Goal: Find specific page/section: Find specific page/section

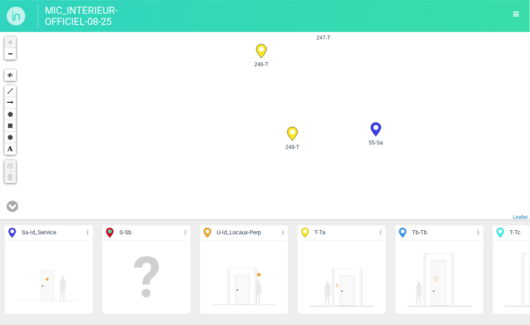
click at [346, 151] on div "26-Sa 25-Sa 248-T 55-Sa" at bounding box center [265, 126] width 530 height 188
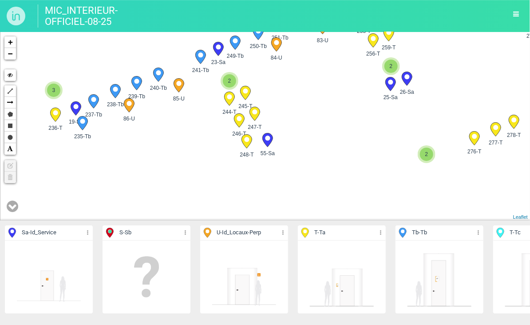
drag, startPoint x: 366, startPoint y: 149, endPoint x: 179, endPoint y: 150, distance: 187.4
click at [179, 150] on div "26-Sa 25-Sa 248-T 55-Sa" at bounding box center [265, 126] width 530 height 188
drag, startPoint x: 400, startPoint y: 151, endPoint x: 214, endPoint y: 139, distance: 185.5
click at [214, 139] on div "26-Sa 25-Sa 248-T 55-Sa" at bounding box center [265, 126] width 530 height 188
drag, startPoint x: 404, startPoint y: 139, endPoint x: 261, endPoint y: 139, distance: 142.5
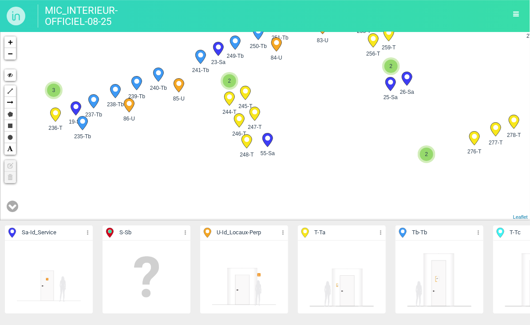
click at [261, 139] on div "26-Sa 25-Sa 248-T 55-Sa" at bounding box center [265, 126] width 530 height 188
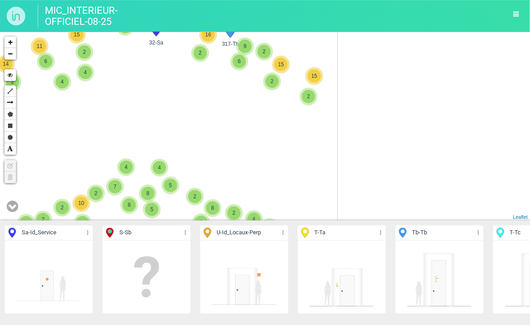
drag, startPoint x: 372, startPoint y: 141, endPoint x: 219, endPoint y: 37, distance: 185.4
click at [229, 53] on div "32-Sa 285-Tb 3 2 2 2 2 2 3 2 4 4 3 2 2 3 6 6 2 4 7 2 6 8 4 7 2 7 6 2 15 2 9 6 2…" at bounding box center [265, 126] width 530 height 188
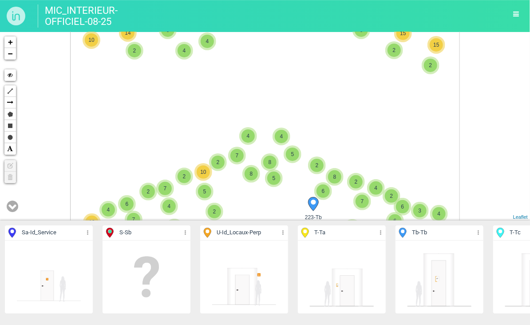
drag, startPoint x: 327, startPoint y: 164, endPoint x: 282, endPoint y: 102, distance: 76.3
click at [282, 102] on div "32-Sa 285-Tb 3 2 2 3 2 4 4 3 2 2 3 6 6 2 4 7 2 6 8 4 7 2 7 6 2 15 2 9 6 2 16 2 …" at bounding box center [265, 126] width 530 height 188
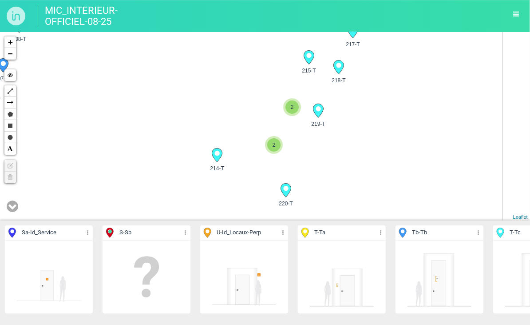
drag, startPoint x: 418, startPoint y: 170, endPoint x: 165, endPoint y: 115, distance: 258.5
click at [165, 115] on div "223-Tb 227-T 222-T 220-T" at bounding box center [265, 126] width 530 height 188
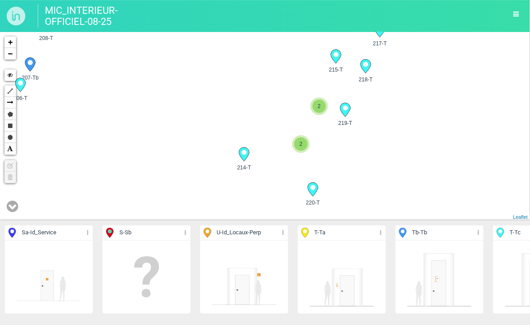
click at [16, 209] on icon at bounding box center [13, 205] width 12 height 13
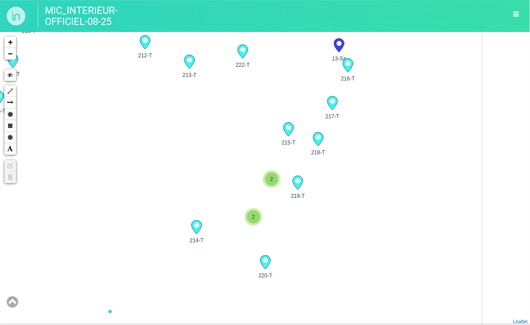
drag, startPoint x: 202, startPoint y: 149, endPoint x: 153, endPoint y: 222, distance: 88.2
click at [152, 222] on div "12-Sa 13-Sa 2 2 48-Sa 49-Sa 189-T 190-T 191-T 3 +" at bounding box center [265, 178] width 530 height 293
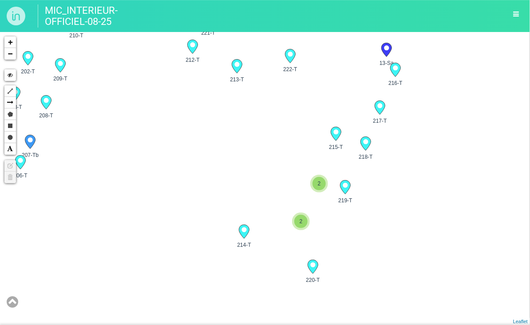
click at [246, 234] on icon at bounding box center [244, 232] width 10 height 14
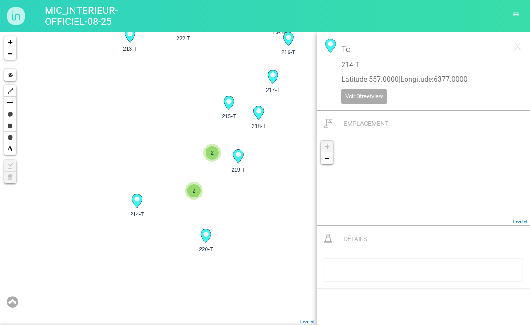
drag, startPoint x: 158, startPoint y: 195, endPoint x: 154, endPoint y: 142, distance: 53.9
click at [156, 137] on div "12-Sa 13-Sa 2 2 195-T 196-Tb 197-T 198-T 199-T +" at bounding box center [158, 178] width 317 height 293
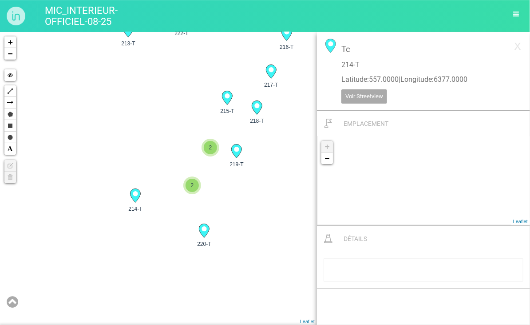
drag, startPoint x: 164, startPoint y: 100, endPoint x: 158, endPoint y: 137, distance: 36.9
click at [158, 142] on div "12-Sa 13-Sa 2 2 195-T 196-Tb 197-T 198-T 199-T +" at bounding box center [158, 178] width 317 height 293
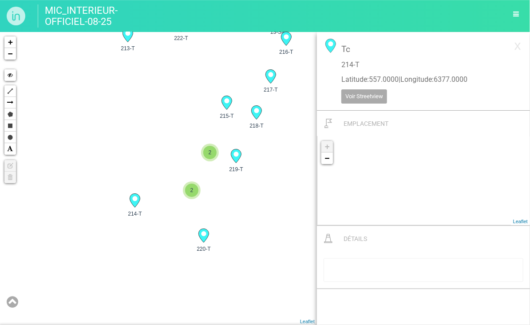
drag, startPoint x: 158, startPoint y: 137, endPoint x: 158, endPoint y: 161, distance: 24.4
click at [158, 161] on div "12-Sa 13-Sa 2 2 195-T 196-Tb 197-T 198-T 199-T +" at bounding box center [158, 178] width 317 height 293
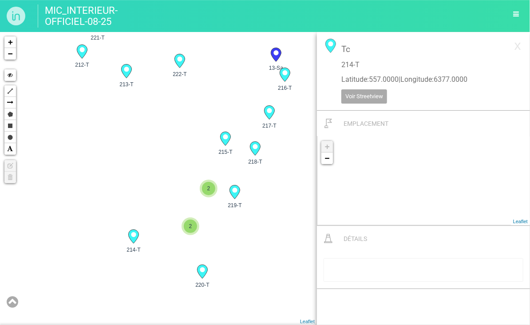
drag, startPoint x: 158, startPoint y: 123, endPoint x: 157, endPoint y: 198, distance: 74.6
click at [157, 198] on div "12-Sa 13-Sa 2 2 195-T 196-Tb 197-T 198-T 199-T +" at bounding box center [158, 178] width 317 height 293
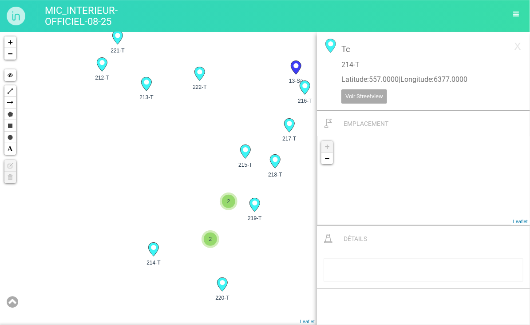
drag, startPoint x: 85, startPoint y: 101, endPoint x: 95, endPoint y: 107, distance: 11.2
click at [95, 107] on div "12-Sa 13-Sa 2 2 195-T 196-Tb 197-T 198-T 199-T +" at bounding box center [158, 178] width 317 height 293
drag, startPoint x: 134, startPoint y: 263, endPoint x: 125, endPoint y: 255, distance: 11.3
click at [120, 237] on div "12-Sa 13-Sa 2 2 195-T 196-Tb 197-T 198-T 199-T +" at bounding box center [158, 178] width 317 height 293
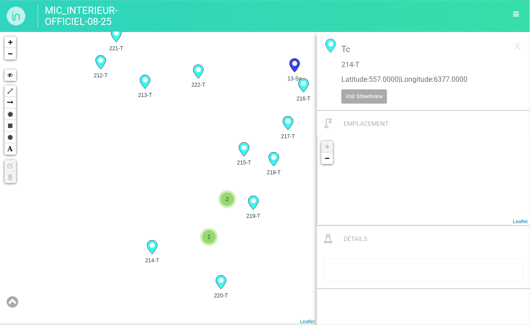
drag, startPoint x: 125, startPoint y: 255, endPoint x: 108, endPoint y: 232, distance: 29.2
click at [108, 232] on div "12-Sa 13-Sa 2 2 195-T 196-Tb 197-T 198-T 199-T +" at bounding box center [158, 178] width 317 height 293
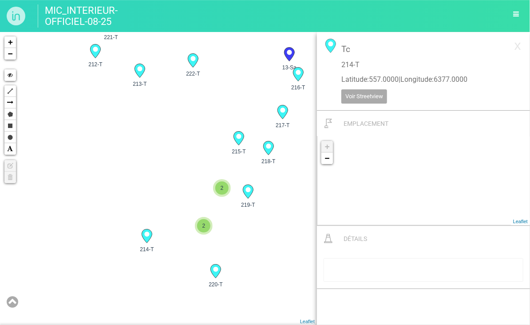
drag, startPoint x: 107, startPoint y: 266, endPoint x: 100, endPoint y: 253, distance: 14.9
click at [100, 253] on div "12-Sa 13-Sa 2 2 195-T 196-Tb 197-T 198-T 199-T +" at bounding box center [158, 178] width 317 height 293
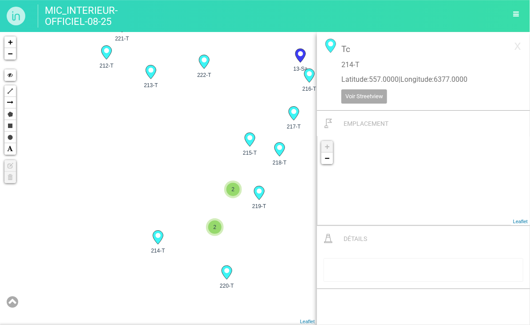
drag, startPoint x: 178, startPoint y: 186, endPoint x: 195, endPoint y: 193, distance: 18.7
click at [195, 192] on div "12-Sa 13-Sa 2 2 195-T 196-Tb 197-T 198-T 199-T +" at bounding box center [158, 178] width 317 height 293
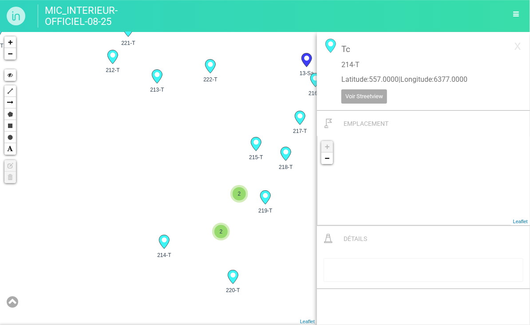
click at [175, 214] on div "12-Sa 13-Sa 2 2 195-T 196-Tb 197-T 198-T 199-T +" at bounding box center [158, 178] width 317 height 293
drag, startPoint x: 194, startPoint y: 216, endPoint x: 121, endPoint y: 176, distance: 82.7
click at [121, 176] on div "12-Sa 13-Sa 2 2 195-T 196-Tb 197-T 198-T 199-T +" at bounding box center [158, 178] width 317 height 293
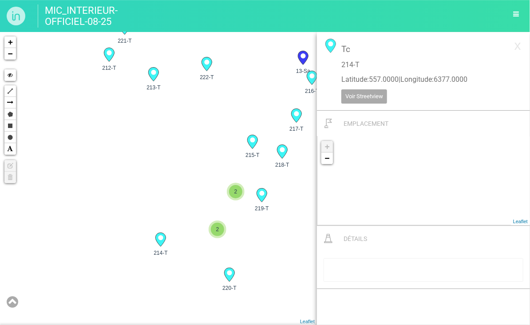
drag, startPoint x: 144, startPoint y: 184, endPoint x: 101, endPoint y: 167, distance: 46.3
click at [103, 168] on div "12-Sa 13-Sa 2 2 195-T 196-Tb 197-T 198-T 199-T +" at bounding box center [158, 178] width 317 height 293
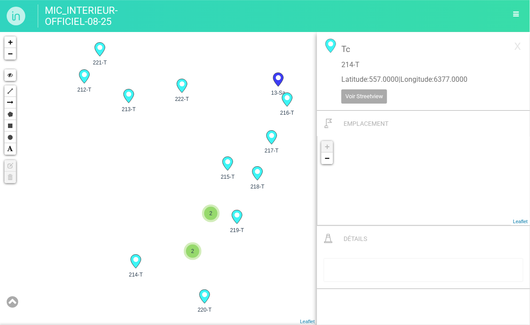
drag, startPoint x: 123, startPoint y: 127, endPoint x: 137, endPoint y: 162, distance: 37.7
click at [137, 162] on div "12-Sa 13-Sa 2 2 196-Tb 197-T 198-T 199-T 200-T +" at bounding box center [158, 178] width 317 height 293
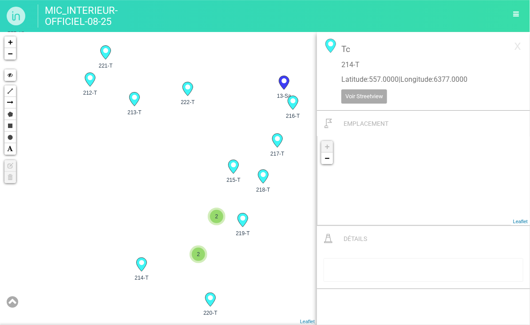
drag, startPoint x: 163, startPoint y: 107, endPoint x: 179, endPoint y: 114, distance: 17.3
click at [179, 114] on div "12-Sa 13-Sa 2 2 196-Tb 197-T 198-T 199-T 200-T +" at bounding box center [158, 178] width 317 height 293
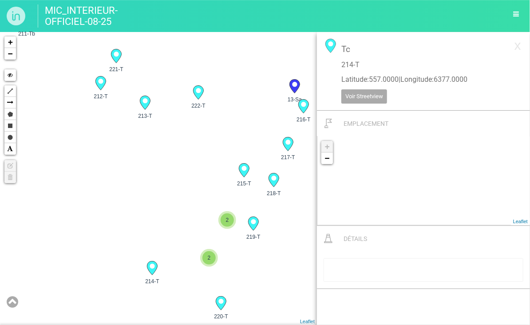
drag, startPoint x: 169, startPoint y: 120, endPoint x: 178, endPoint y: 117, distance: 9.6
click at [179, 119] on div "12-Sa 13-Sa 2 2 196-Tb 197-T 198-T 199-T 200-T +" at bounding box center [158, 178] width 317 height 293
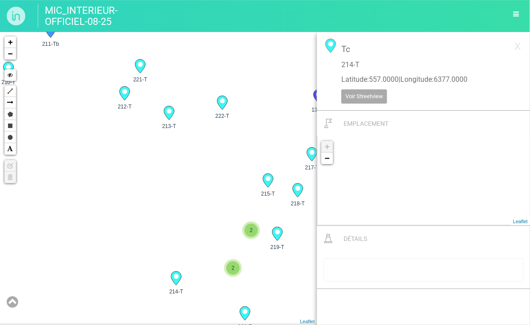
drag, startPoint x: 85, startPoint y: 79, endPoint x: 91, endPoint y: 87, distance: 9.4
click at [91, 87] on div "12-Sa 13-Sa 2 2 196-Tb 197-T 198-T 199-T 200-T +" at bounding box center [158, 178] width 317 height 293
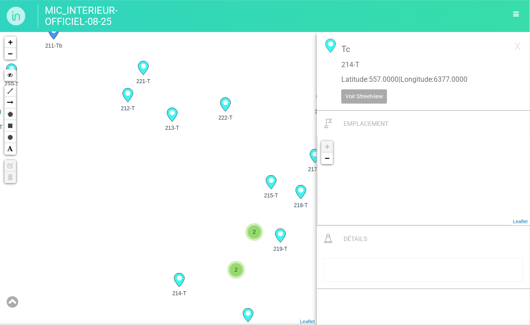
drag, startPoint x: 265, startPoint y: 271, endPoint x: 250, endPoint y: 238, distance: 36.2
click at [252, 238] on div "12-Sa 13-Sa 2 2 196-Tb 197-T 198-T 199-T 200-T +" at bounding box center [158, 178] width 317 height 293
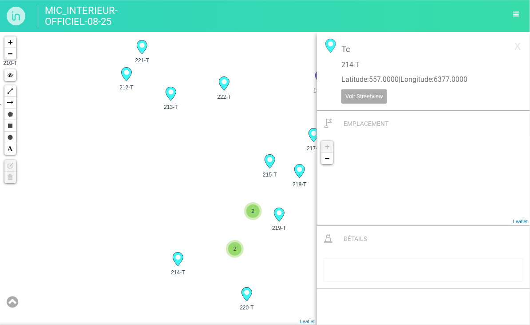
drag, startPoint x: 222, startPoint y: 194, endPoint x: 222, endPoint y: 181, distance: 12.9
click at [222, 181] on div "12-Sa 13-Sa 2 2 196-Tb 197-T 198-T 199-T 200-T +" at bounding box center [158, 178] width 317 height 293
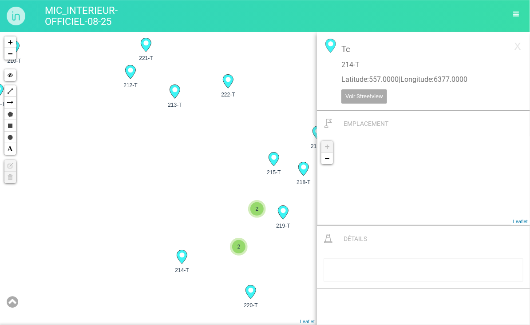
drag, startPoint x: 157, startPoint y: 121, endPoint x: 163, endPoint y: 154, distance: 34.0
click at [163, 154] on div "12-Sa 13-Sa 2 2 196-Tb 197-T 198-T 199-T 200-T +" at bounding box center [158, 178] width 317 height 293
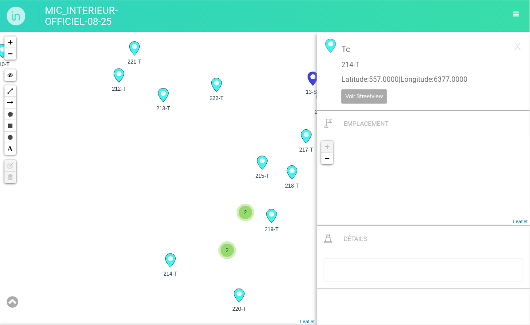
drag, startPoint x: 131, startPoint y: 158, endPoint x: 110, endPoint y: 132, distance: 33.1
click at [110, 132] on div "12-Sa 13-Sa 2 2 196-Tb 197-T 198-T 199-T 200-T +" at bounding box center [158, 178] width 317 height 293
